Goal: Navigation & Orientation: Find specific page/section

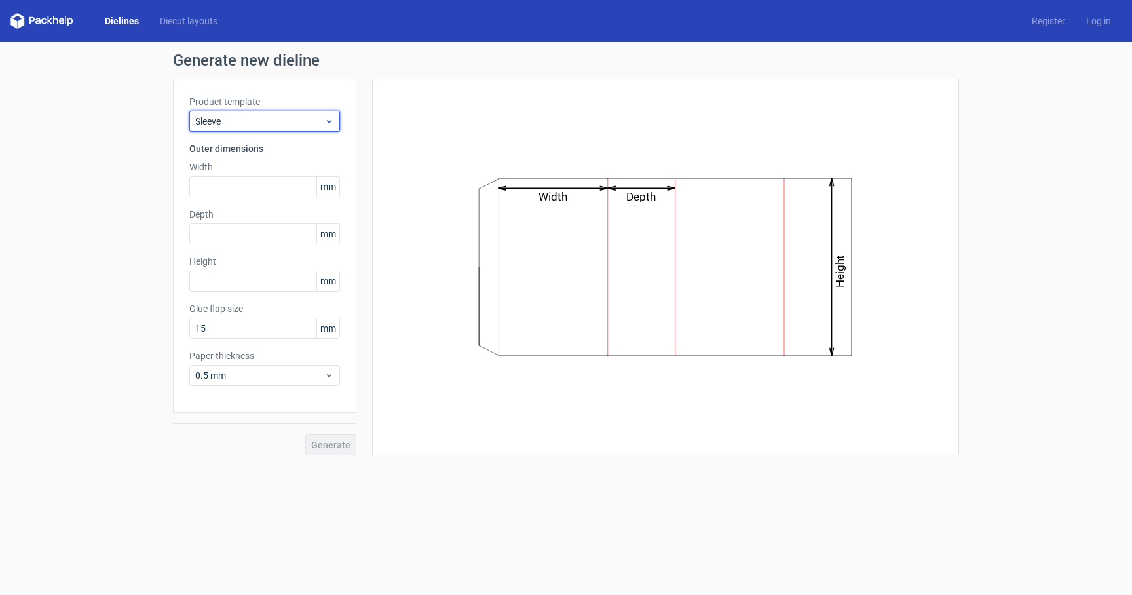
click at [266, 120] on span "Sleeve" at bounding box center [259, 121] width 129 height 13
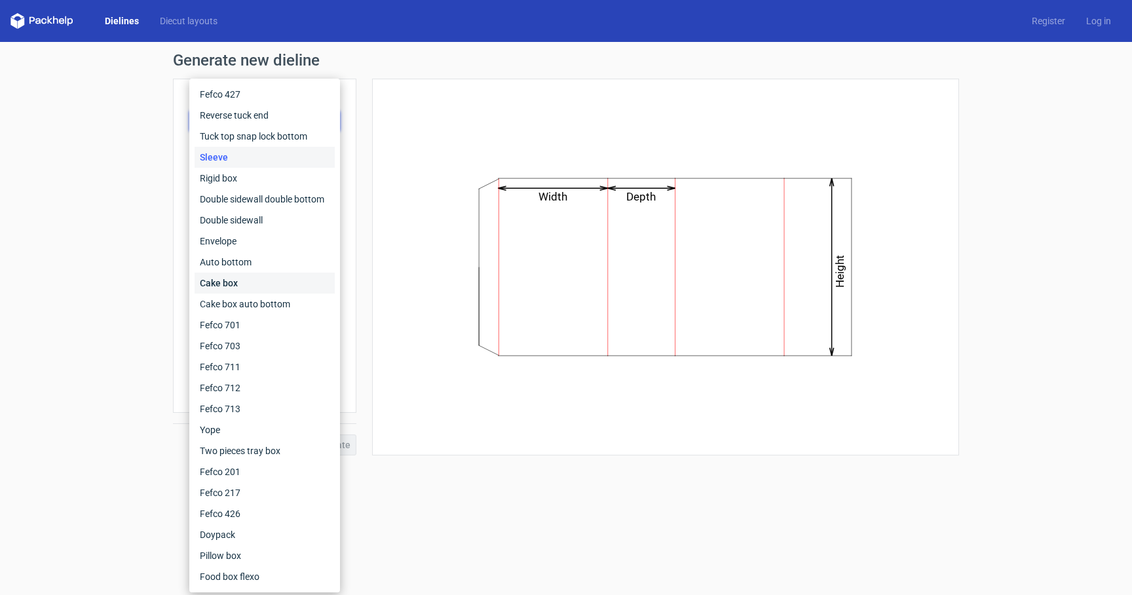
click at [223, 280] on div "Cake box" at bounding box center [265, 283] width 140 height 21
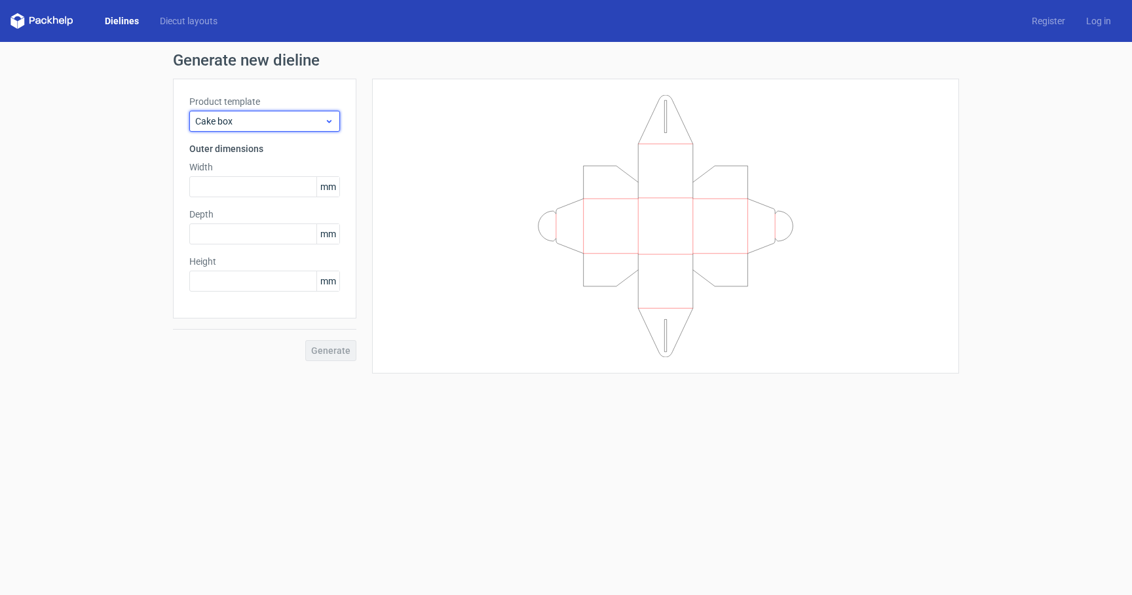
click at [301, 126] on span "Cake box" at bounding box center [259, 121] width 129 height 13
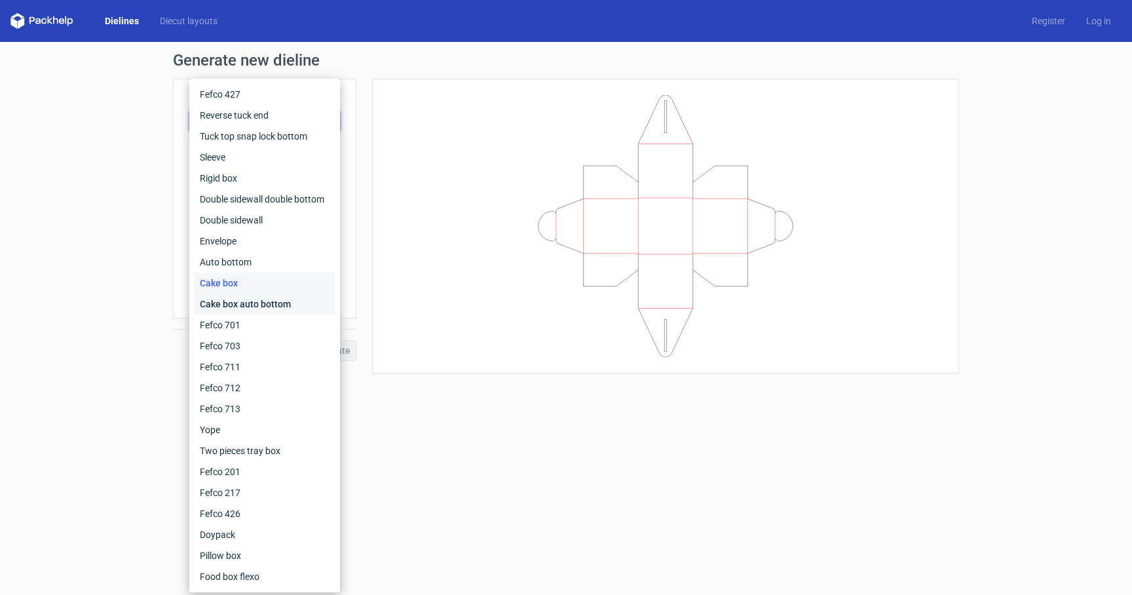
click at [256, 302] on div "Cake box auto bottom" at bounding box center [265, 304] width 140 height 21
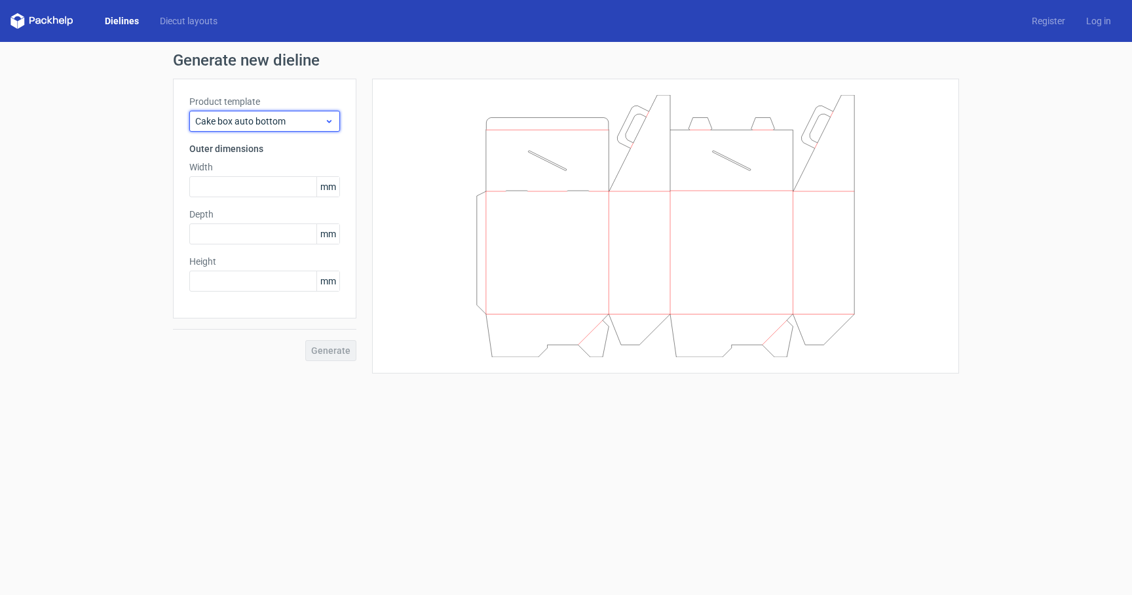
click at [282, 128] on div "Cake box auto bottom" at bounding box center [264, 121] width 151 height 21
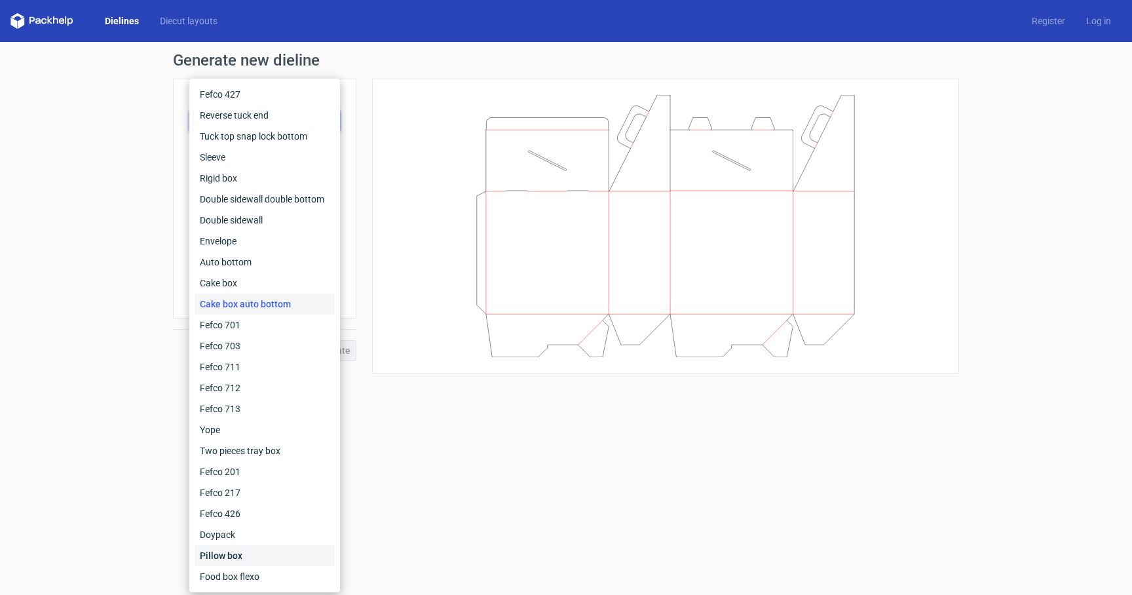
click at [236, 558] on div "Pillow box" at bounding box center [265, 555] width 140 height 21
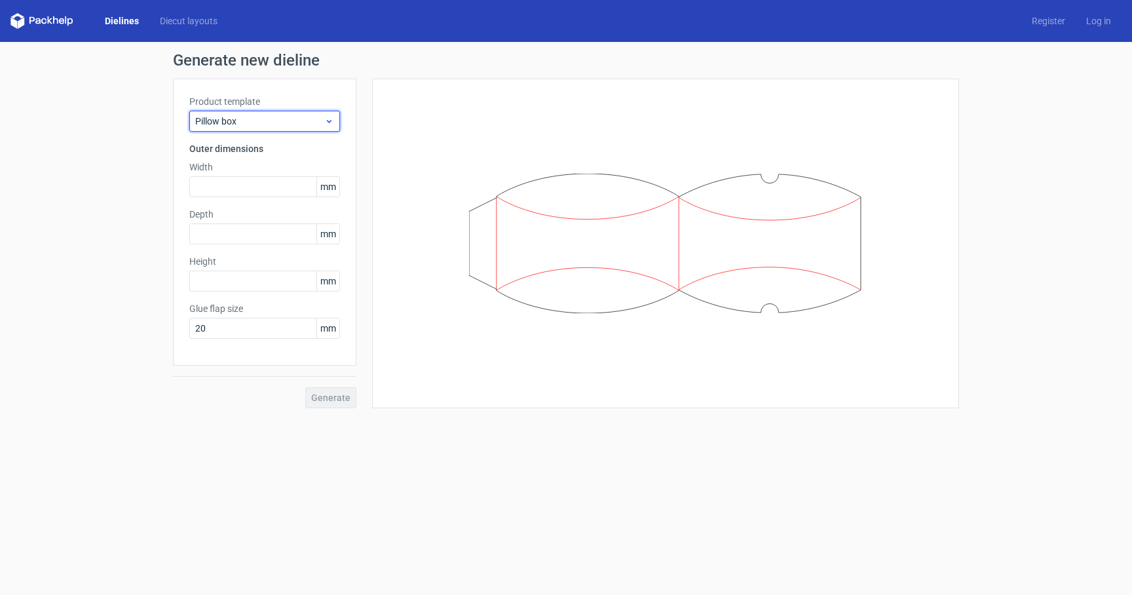
click at [292, 118] on span "Pillow box" at bounding box center [259, 121] width 129 height 13
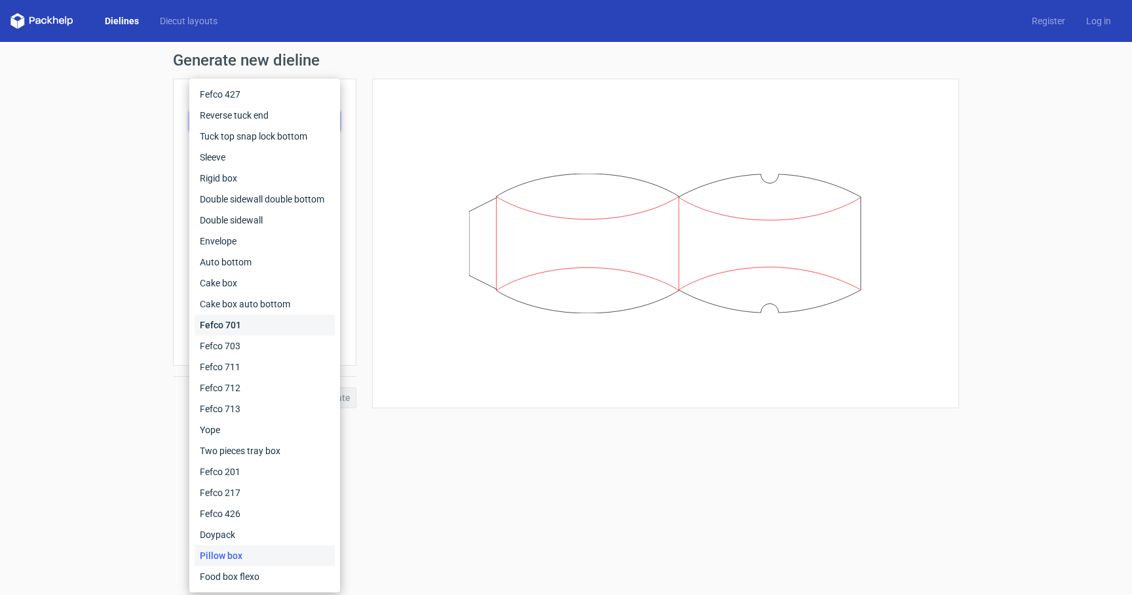
click at [243, 328] on div "Fefco 701" at bounding box center [265, 325] width 140 height 21
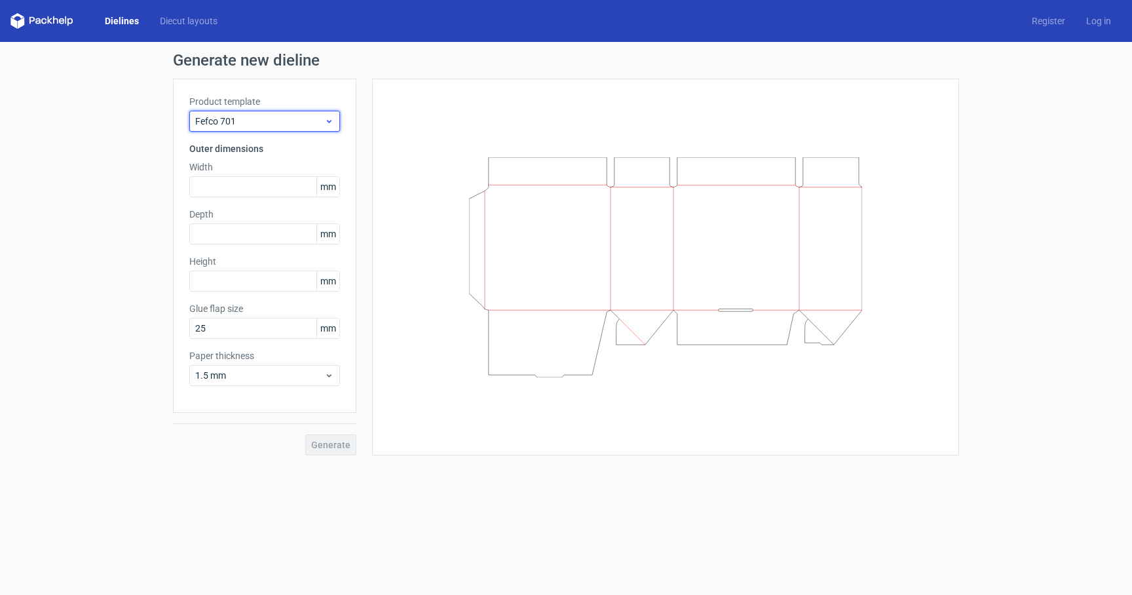
click at [273, 121] on span "Fefco 701" at bounding box center [259, 121] width 129 height 13
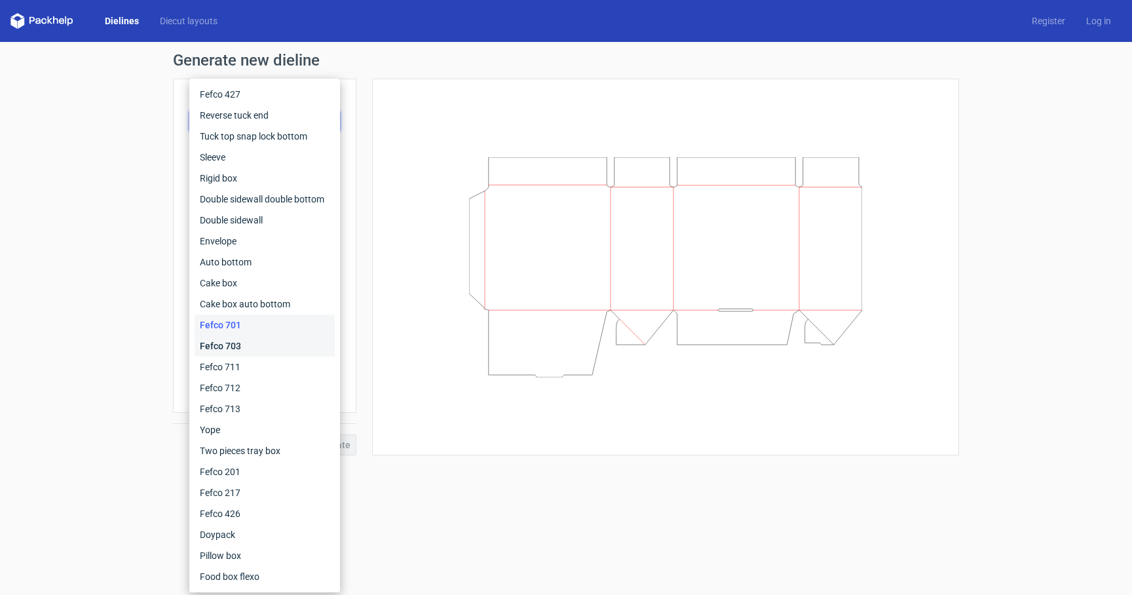
click at [223, 344] on div "Fefco 703" at bounding box center [265, 346] width 140 height 21
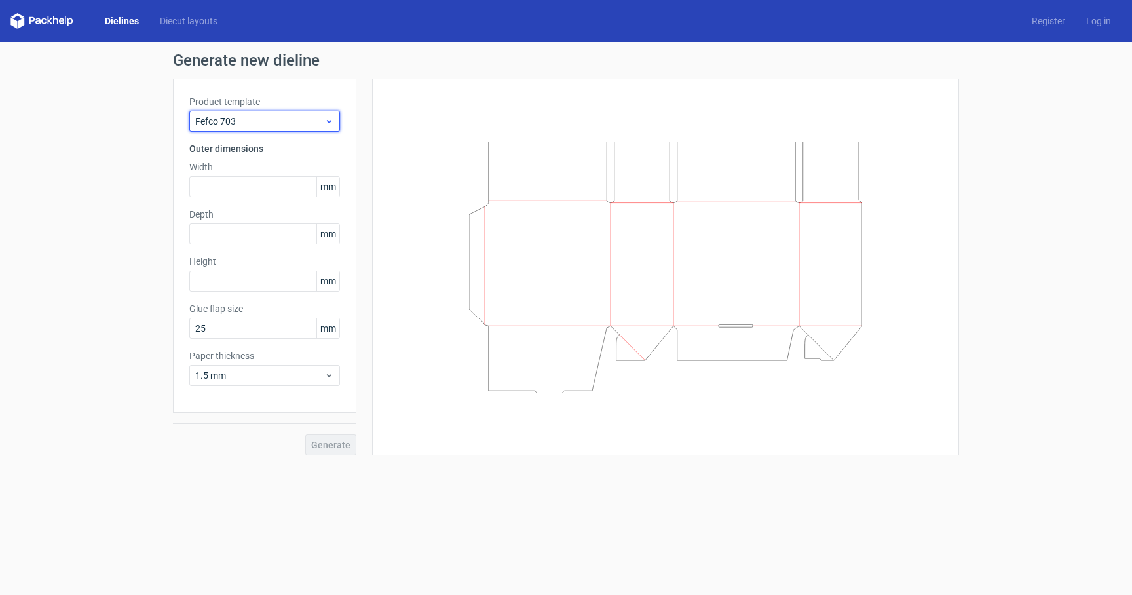
click at [250, 125] on span "Fefco 703" at bounding box center [259, 121] width 129 height 13
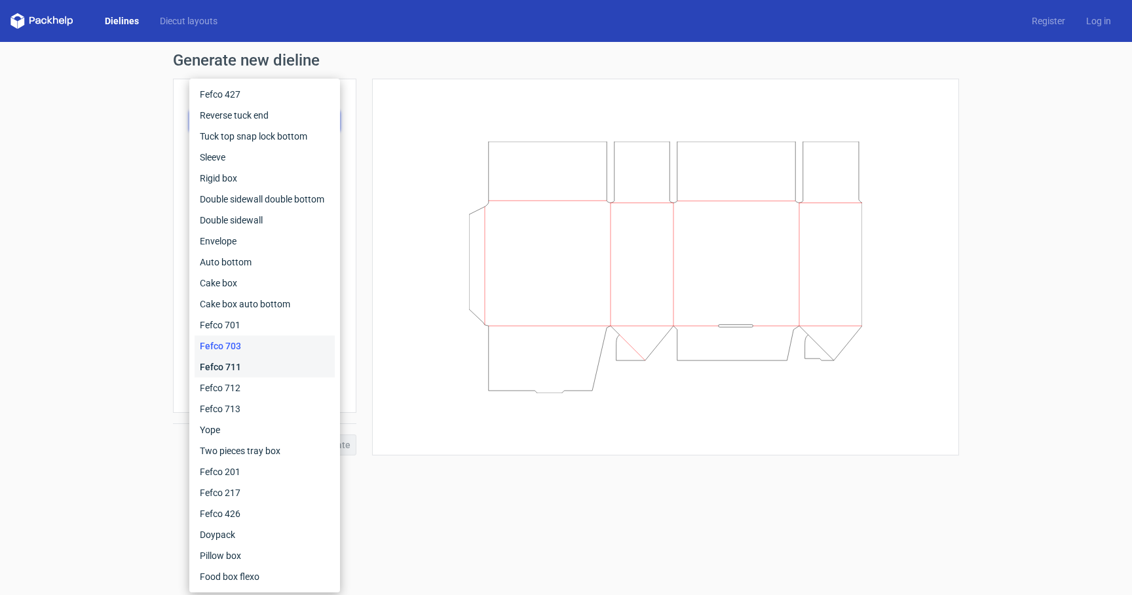
click at [218, 370] on div "Fefco 711" at bounding box center [265, 366] width 140 height 21
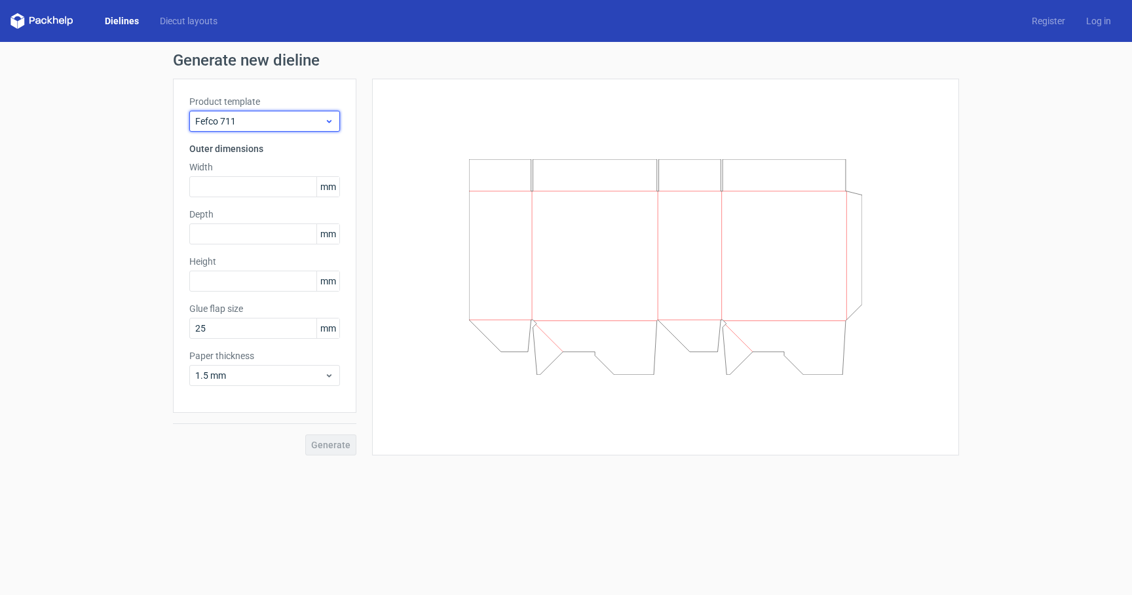
click at [272, 124] on span "Fefco 711" at bounding box center [259, 121] width 129 height 13
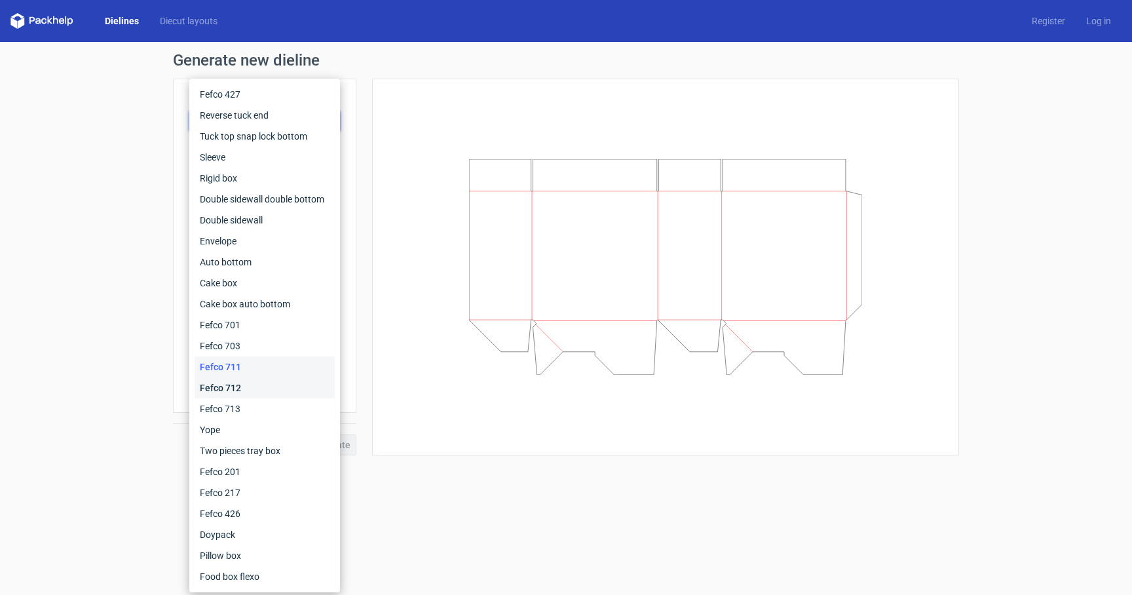
click at [229, 392] on div "Fefco 712" at bounding box center [265, 387] width 140 height 21
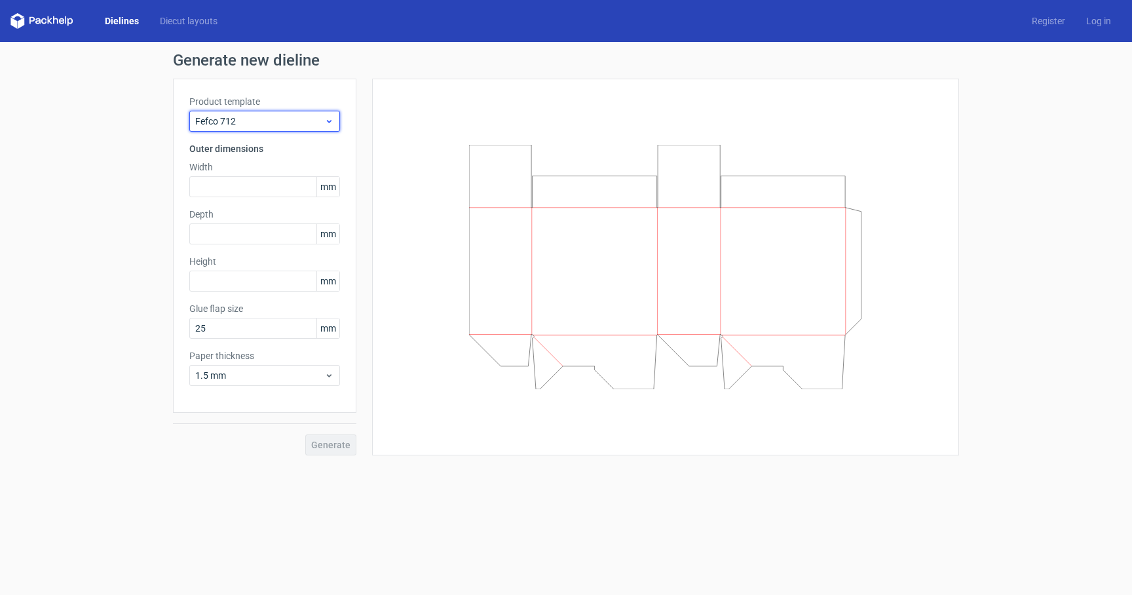
click at [292, 126] on span "Fefco 712" at bounding box center [259, 121] width 129 height 13
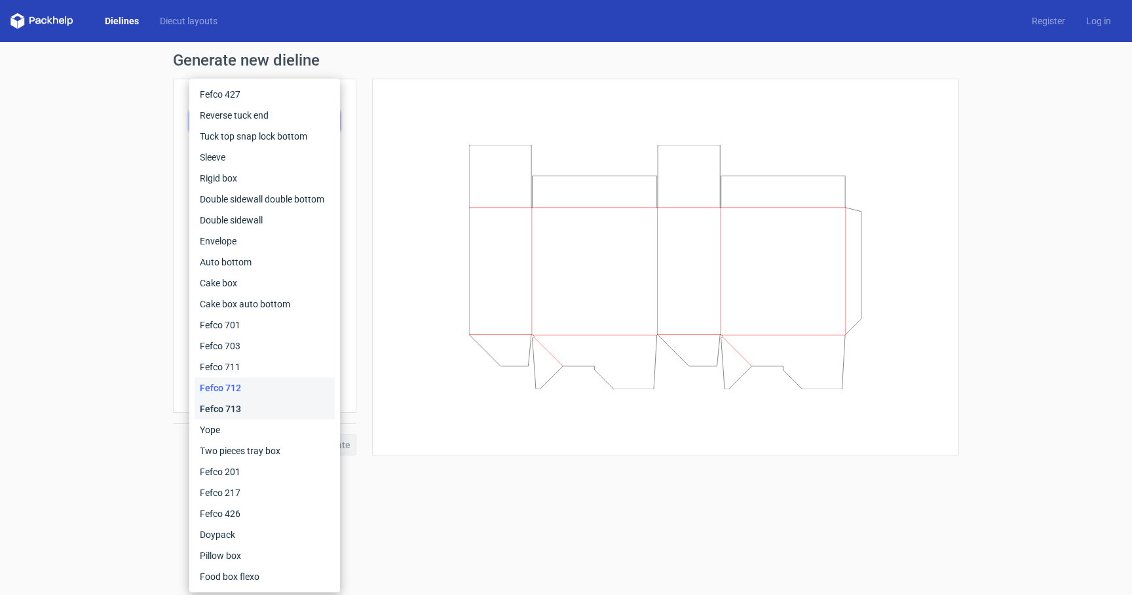
click at [254, 403] on div "Fefco 713" at bounding box center [265, 408] width 140 height 21
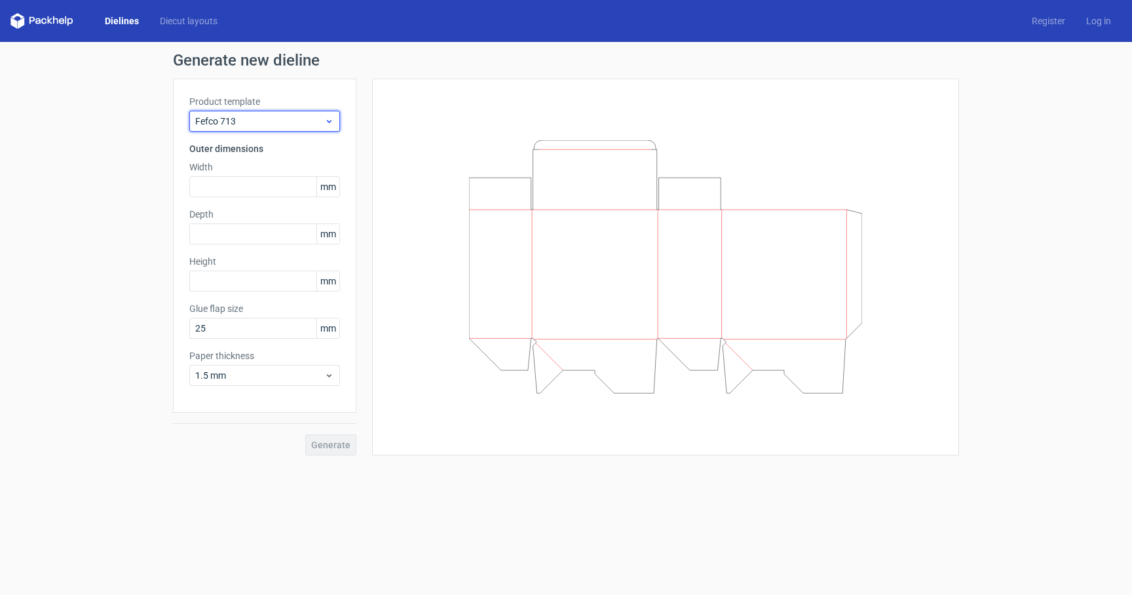
click at [287, 119] on span "Fefco 713" at bounding box center [259, 121] width 129 height 13
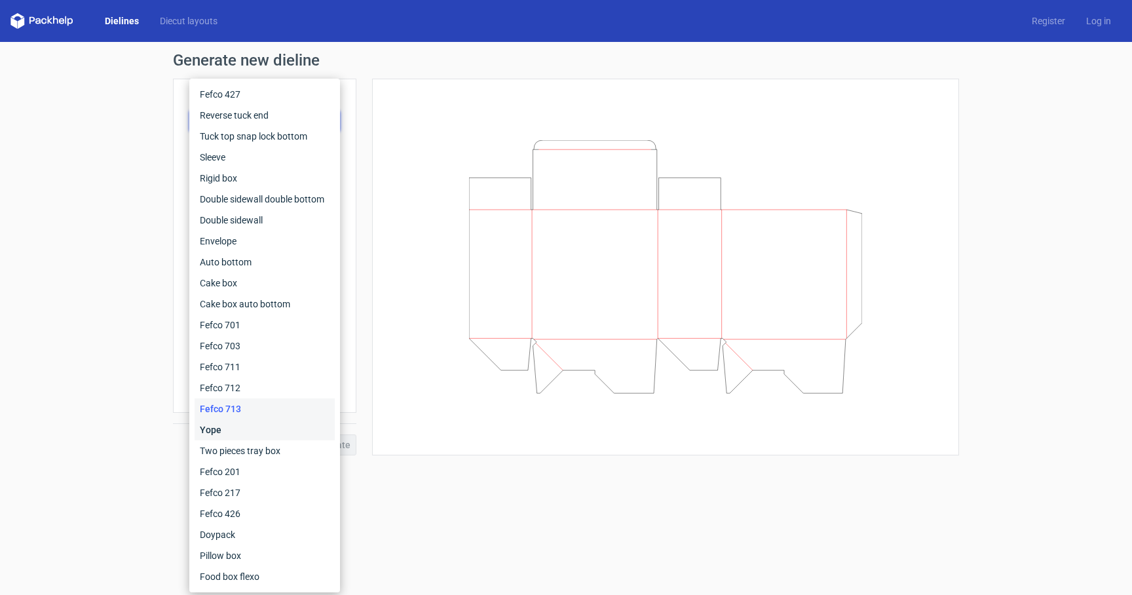
click at [210, 427] on div "Yope" at bounding box center [265, 429] width 140 height 21
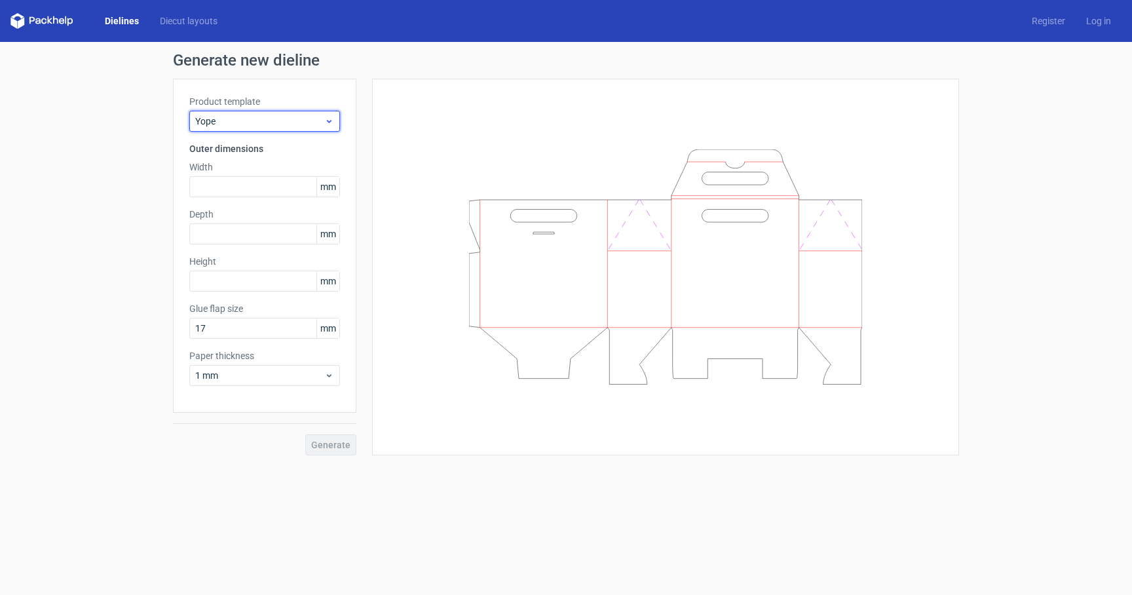
click at [277, 120] on span "Yope" at bounding box center [259, 121] width 129 height 13
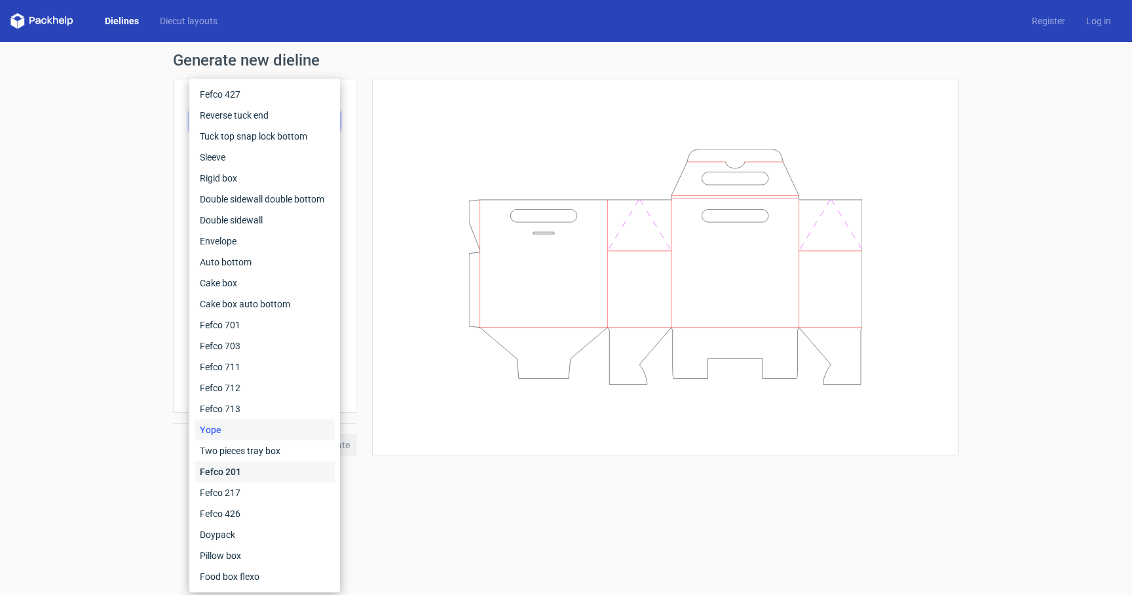
click at [239, 465] on div "Fefco 201" at bounding box center [265, 471] width 140 height 21
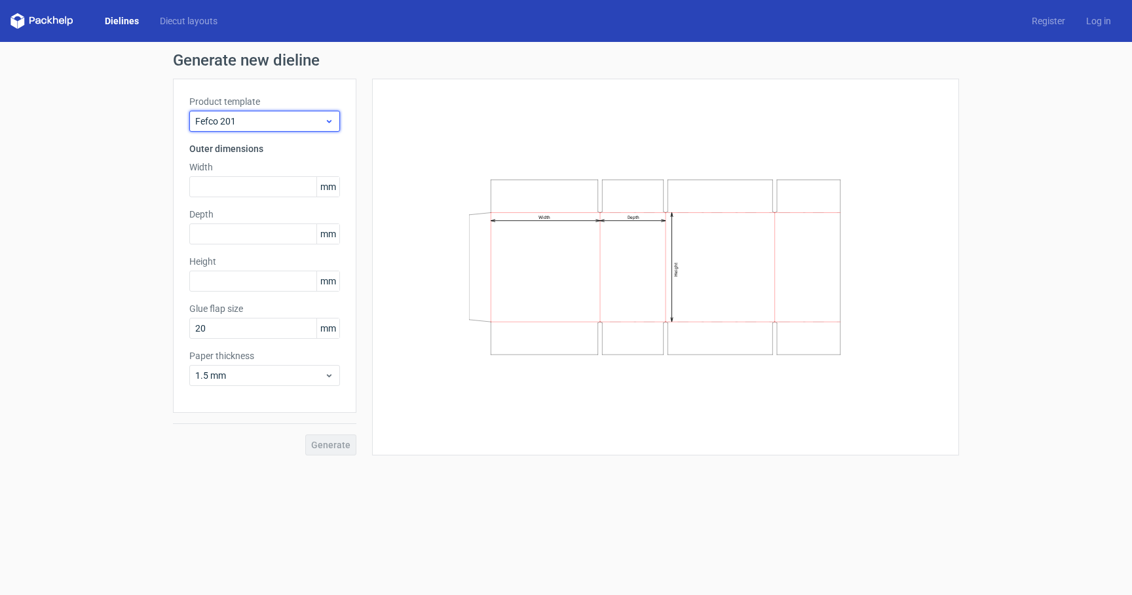
click at [266, 126] on span "Fefco 201" at bounding box center [259, 121] width 129 height 13
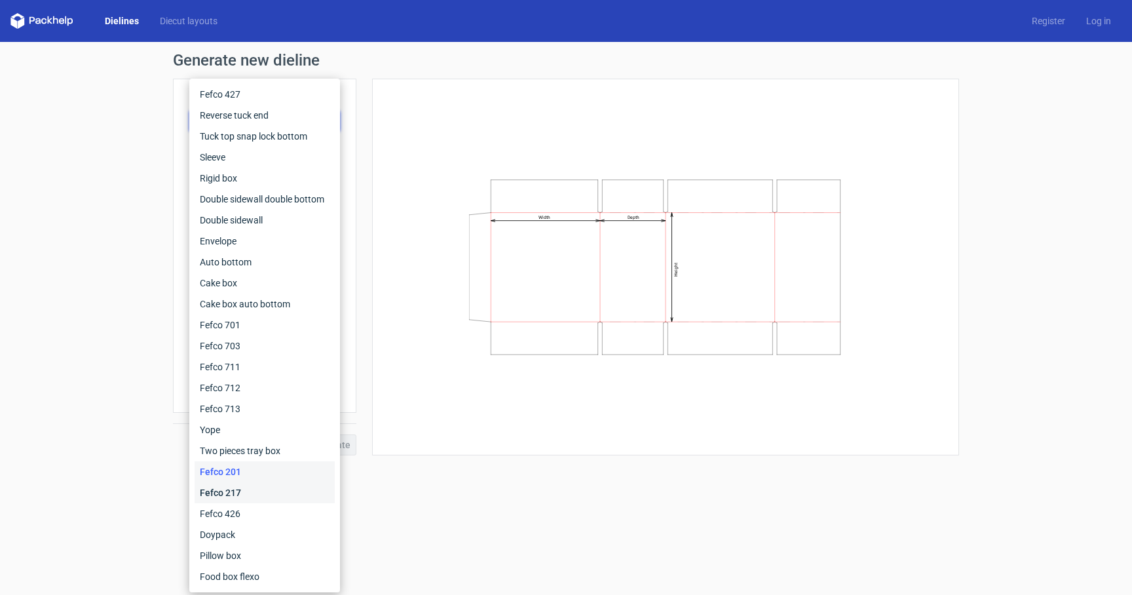
click at [256, 488] on div "Fefco 217" at bounding box center [265, 492] width 140 height 21
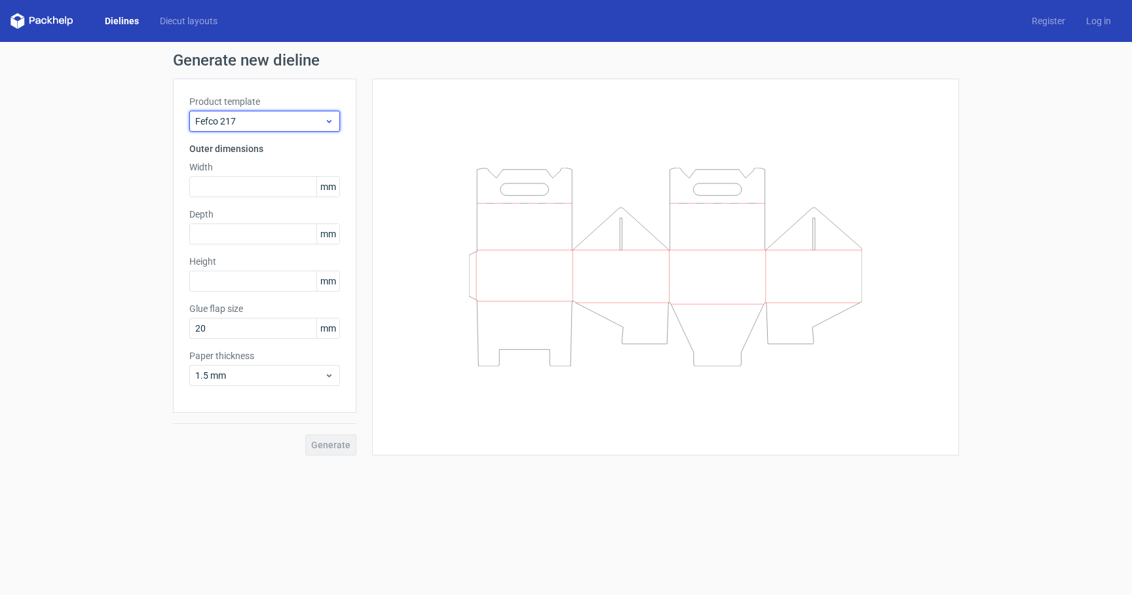
click at [265, 115] on div "Fefco 217" at bounding box center [264, 121] width 151 height 21
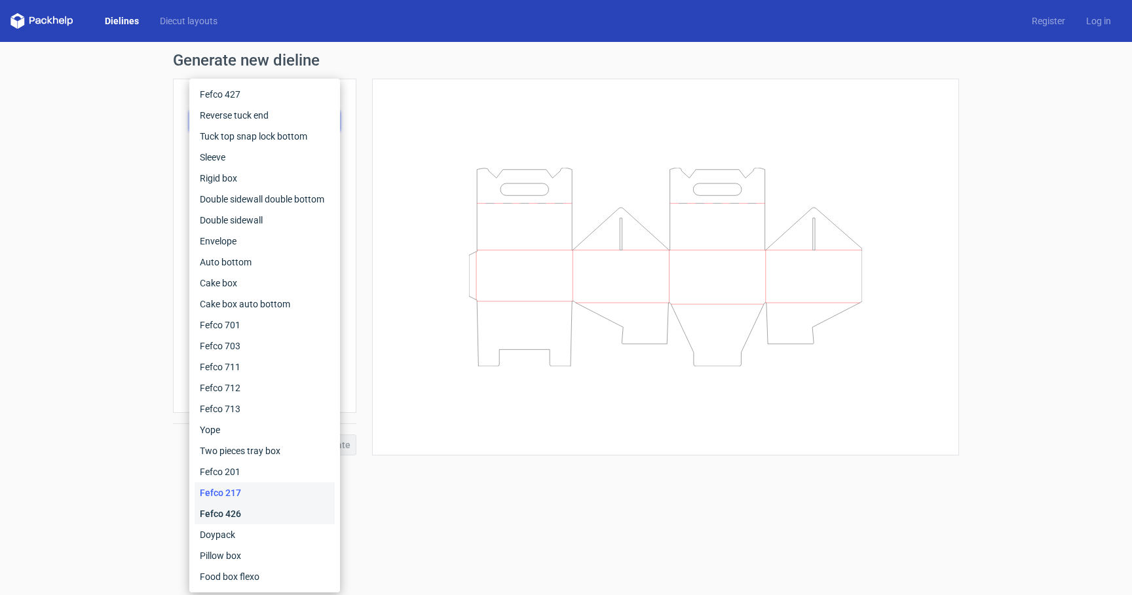
click at [234, 514] on div "Fefco 426" at bounding box center [265, 513] width 140 height 21
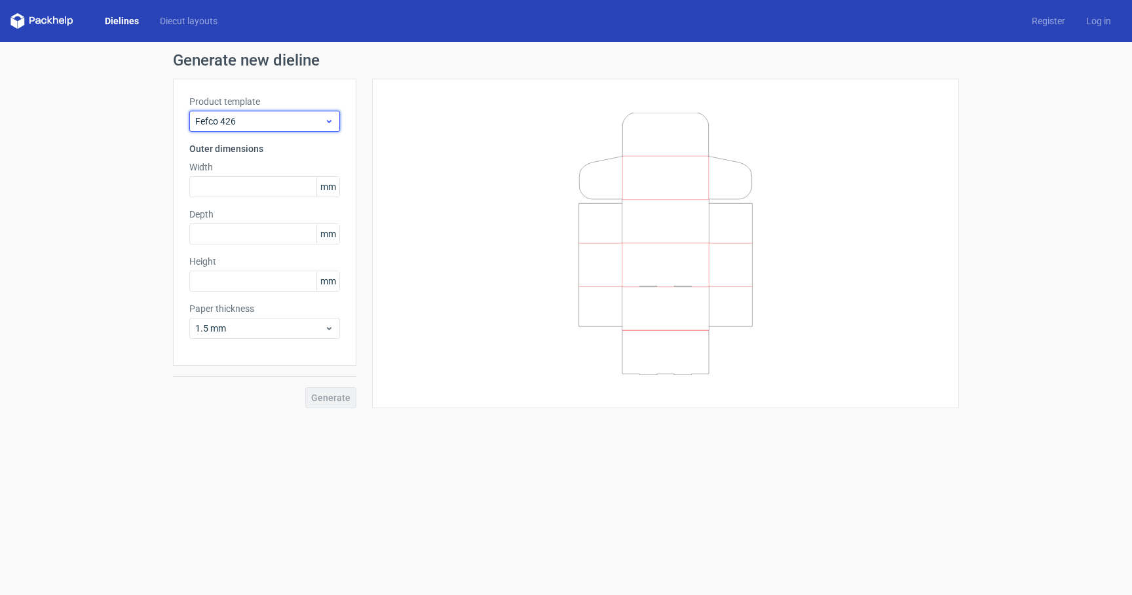
click at [258, 121] on span "Fefco 426" at bounding box center [259, 121] width 129 height 13
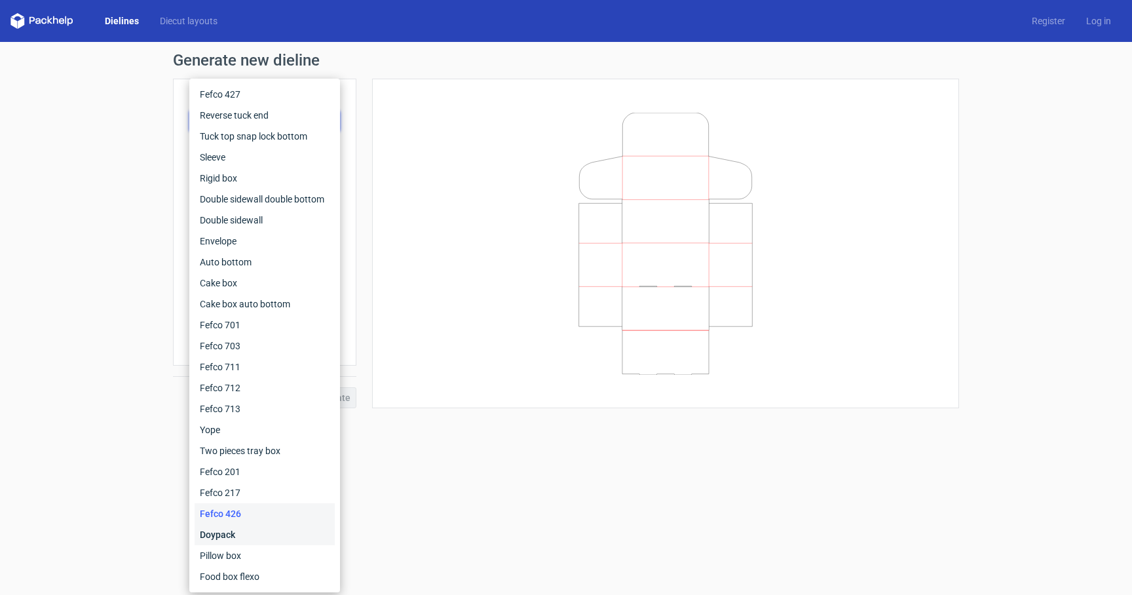
click at [227, 538] on div "Doypack" at bounding box center [265, 534] width 140 height 21
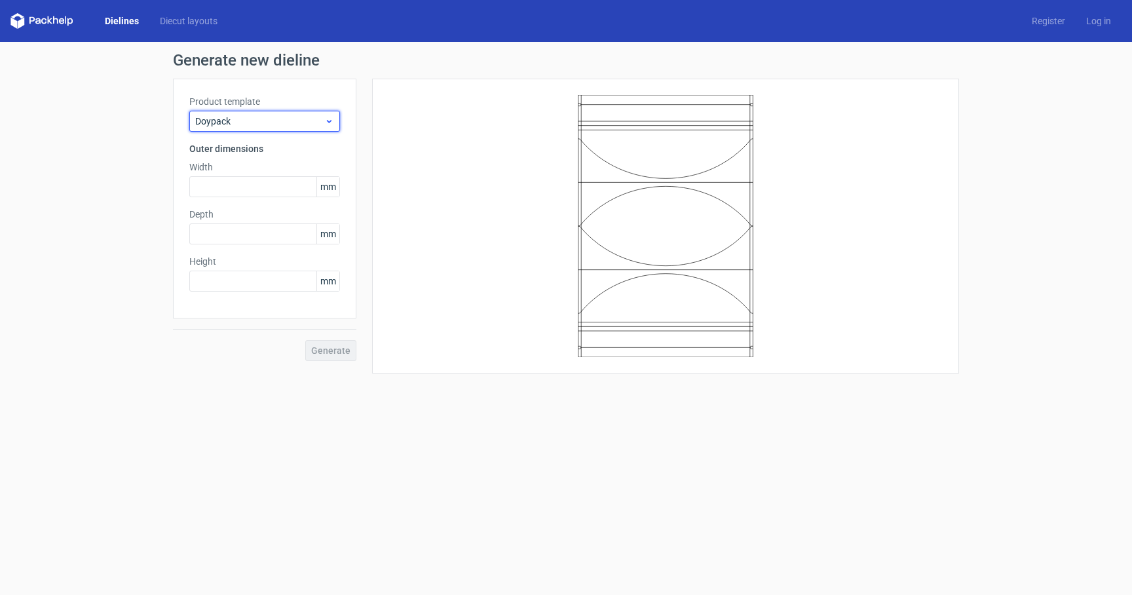
click at [251, 125] on span "Doypack" at bounding box center [259, 121] width 129 height 13
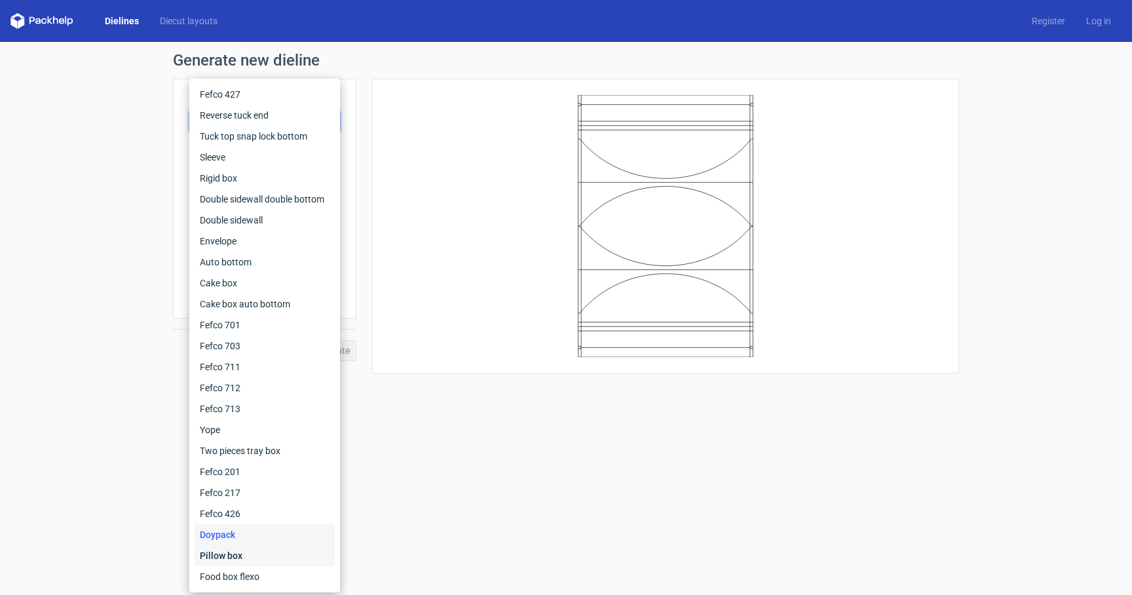
click at [258, 550] on div "Pillow box" at bounding box center [265, 555] width 140 height 21
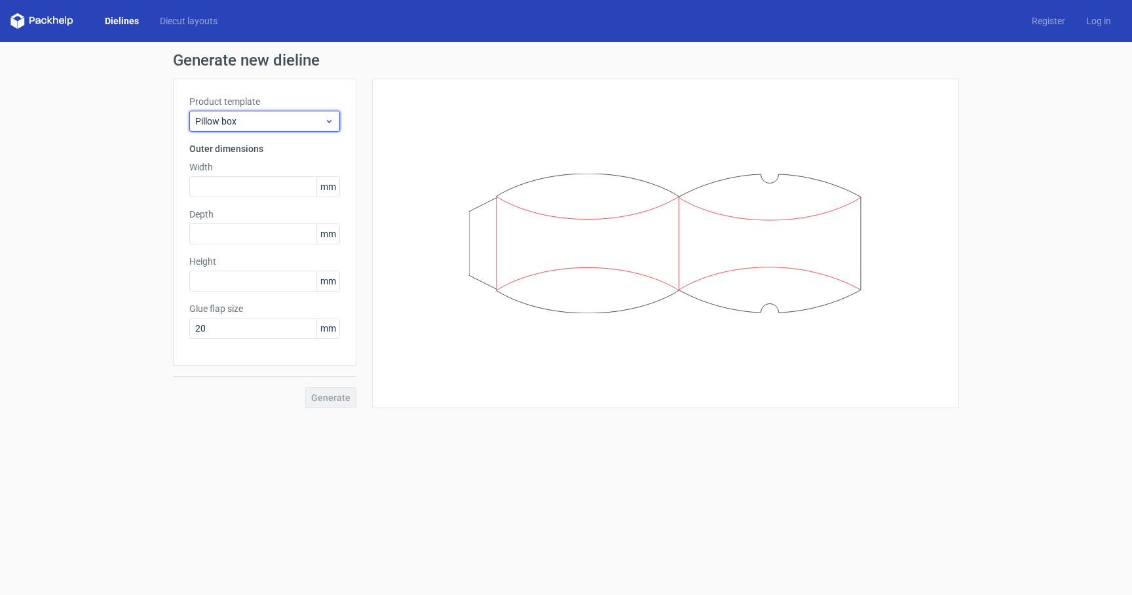
click at [259, 121] on span "Pillow box" at bounding box center [259, 121] width 129 height 13
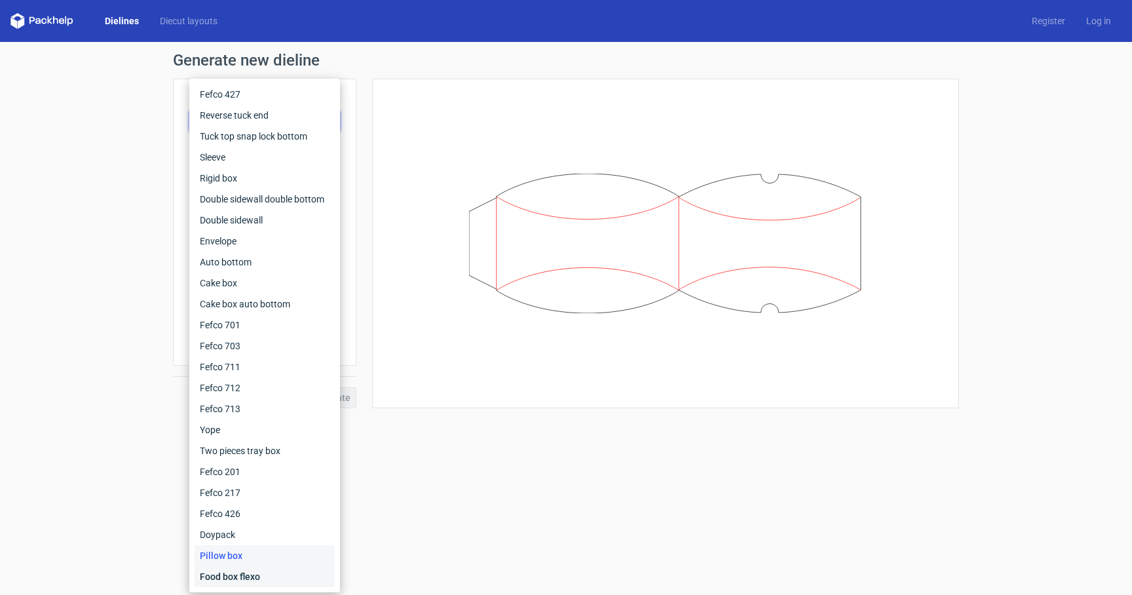
click at [254, 568] on div "Food box flexo" at bounding box center [265, 576] width 140 height 21
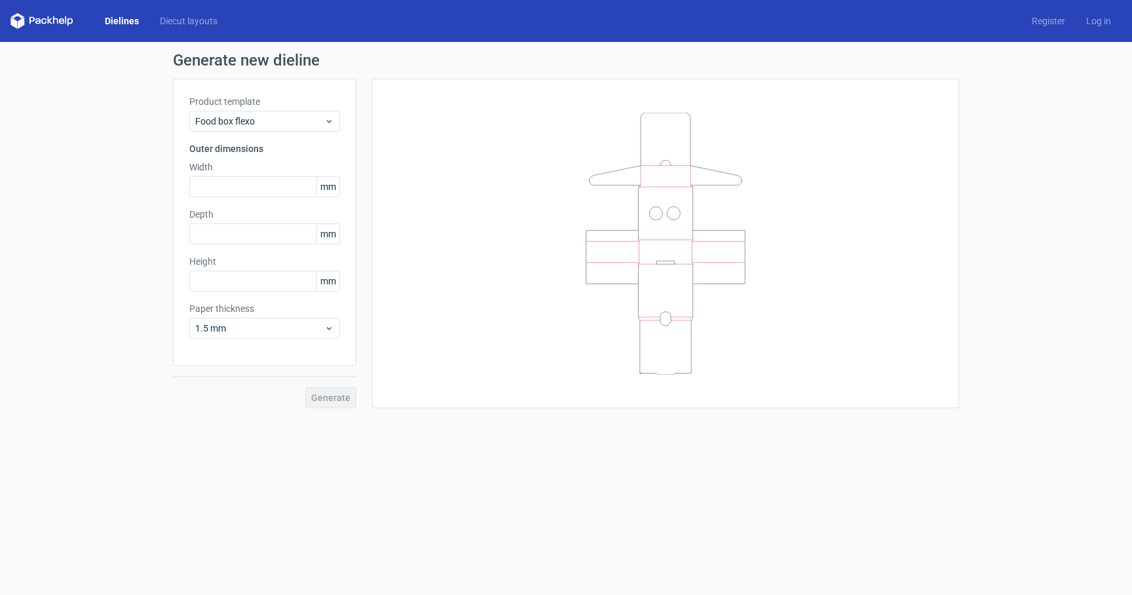
click at [128, 17] on link "Dielines" at bounding box center [121, 20] width 55 height 13
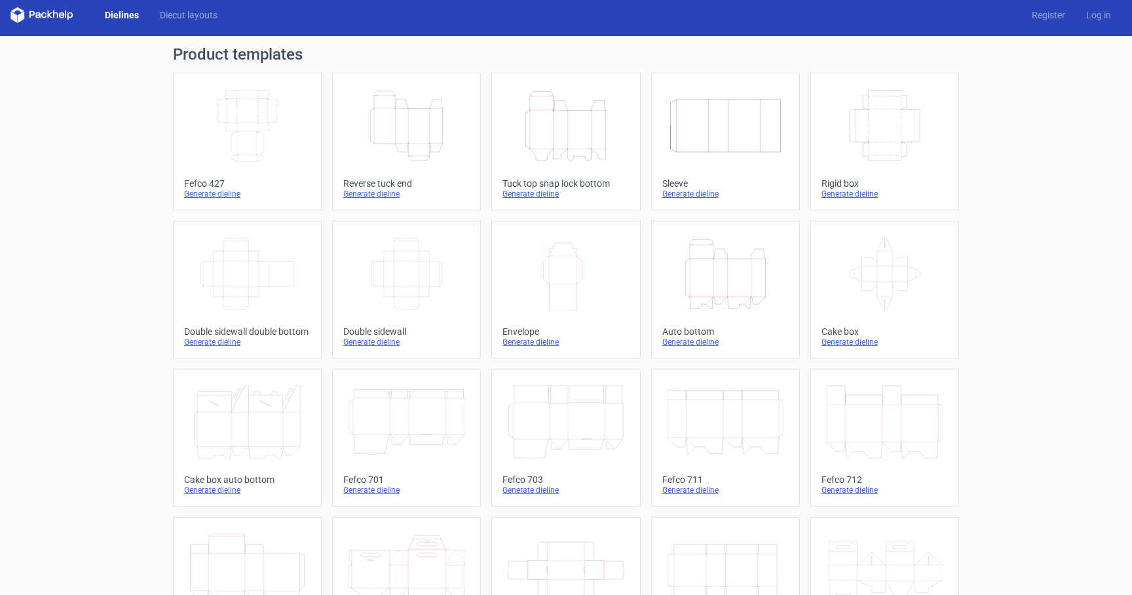
scroll to position [7, 0]
